Goal: Information Seeking & Learning: Check status

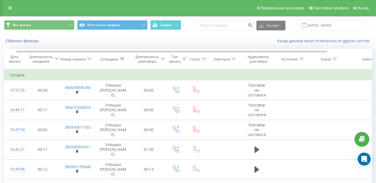
scroll to position [0, 7]
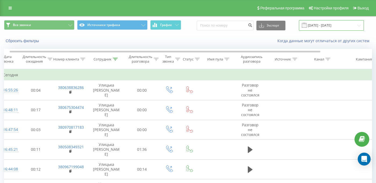
click at [327, 28] on input "[DATE] - [DATE]" at bounding box center [331, 25] width 65 height 10
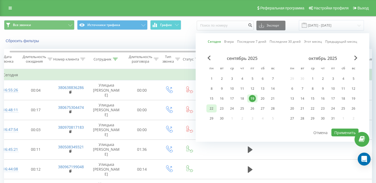
click at [213, 107] on div "22" at bounding box center [211, 108] width 7 height 7
click at [338, 134] on button "Применить" at bounding box center [344, 133] width 27 height 8
type input "[DATE] - [DATE]"
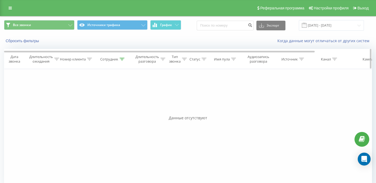
click at [153, 61] on div "Длительность разговора" at bounding box center [147, 59] width 24 height 9
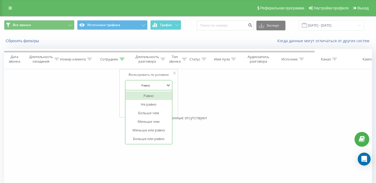
click at [153, 86] on div at bounding box center [146, 85] width 38 height 5
click at [156, 110] on div "Больше чем" at bounding box center [148, 113] width 47 height 9
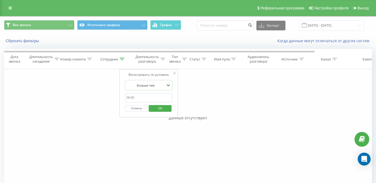
click at [149, 99] on input "text" at bounding box center [148, 97] width 47 height 9
type input "00:29"
click at [154, 109] on span "OK" at bounding box center [160, 108] width 15 height 8
